Goal: Information Seeking & Learning: Learn about a topic

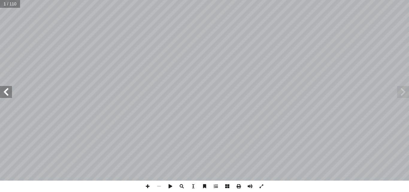
click at [8, 96] on span at bounding box center [6, 92] width 12 height 12
click at [7, 93] on span at bounding box center [6, 92] width 12 height 12
click at [7, 92] on span at bounding box center [6, 92] width 12 height 12
click at [7, 89] on span at bounding box center [6, 92] width 12 height 12
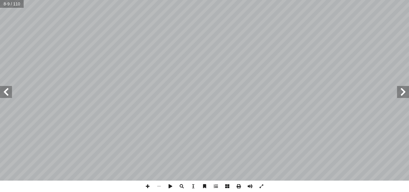
click at [7, 89] on span at bounding box center [6, 92] width 12 height 12
click at [10, 91] on span at bounding box center [6, 92] width 12 height 12
click at [9, 91] on span at bounding box center [6, 92] width 12 height 12
click at [8, 90] on span at bounding box center [6, 92] width 12 height 12
click at [6, 90] on span at bounding box center [6, 92] width 12 height 12
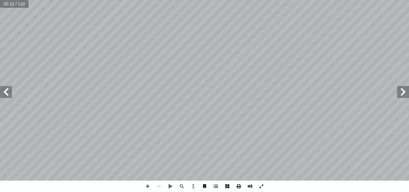
click at [11, 92] on span at bounding box center [6, 92] width 12 height 12
click at [405, 89] on span at bounding box center [403, 92] width 12 height 12
click at [11, 89] on span at bounding box center [6, 92] width 12 height 12
